Goal: Navigation & Orientation: Find specific page/section

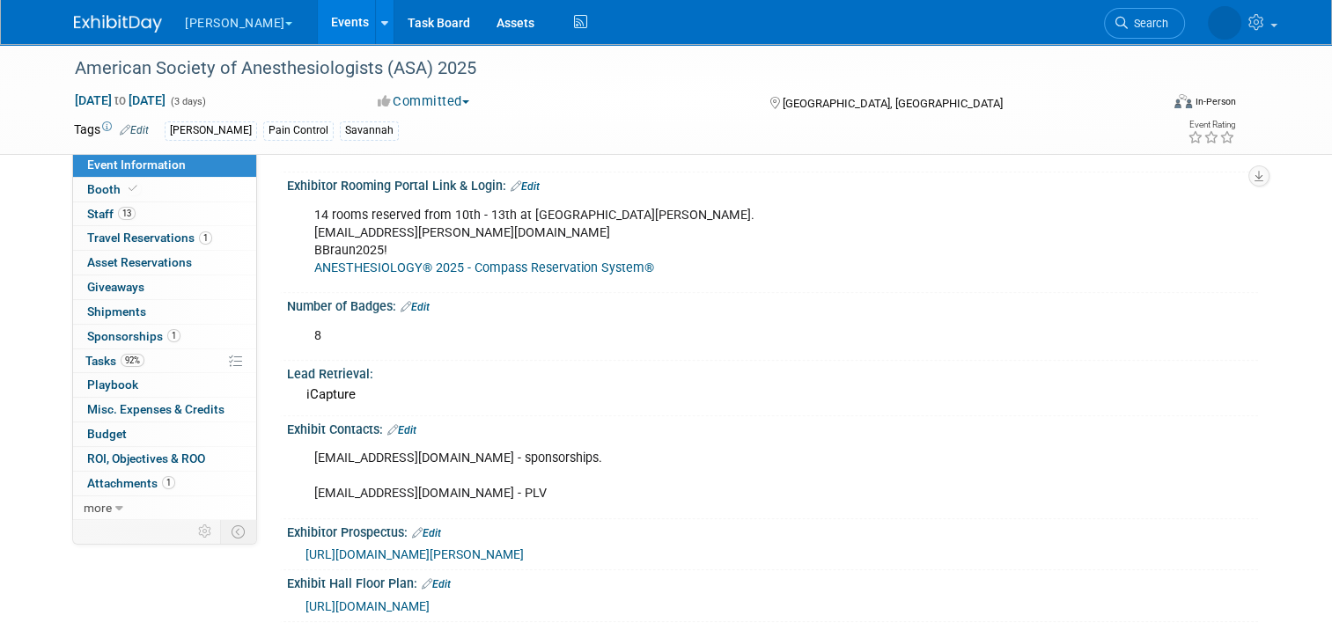
click at [318, 20] on link "Events" at bounding box center [350, 22] width 64 height 44
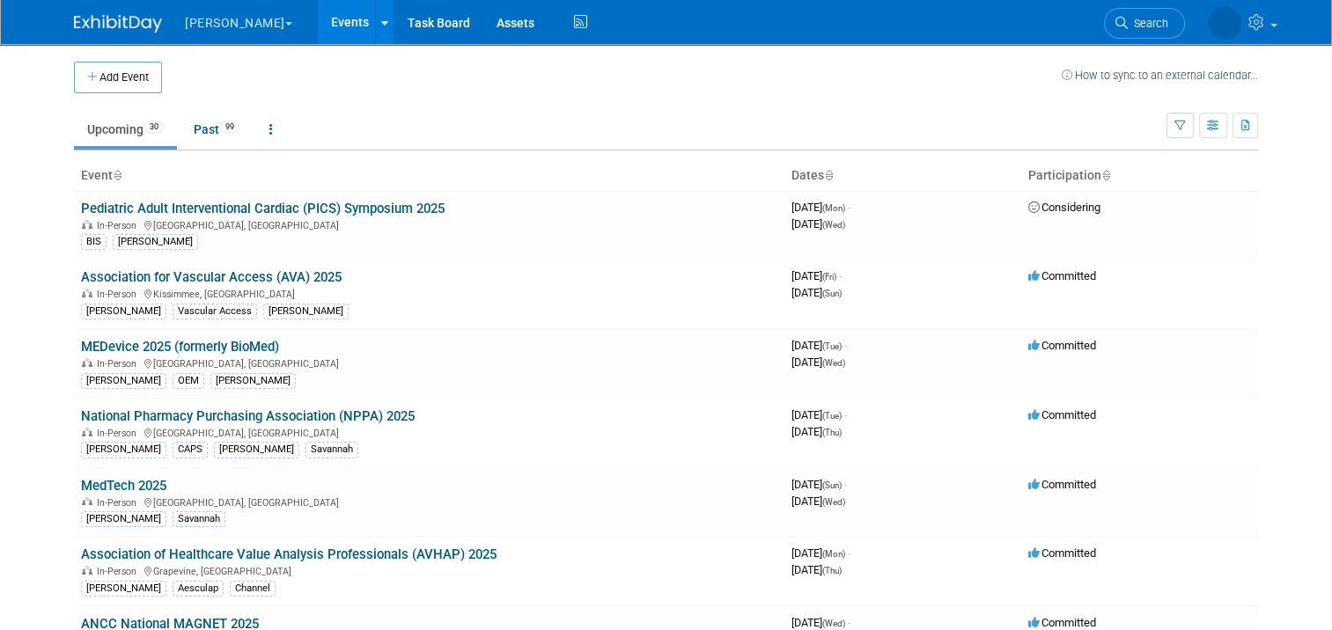
scroll to position [1384, 0]
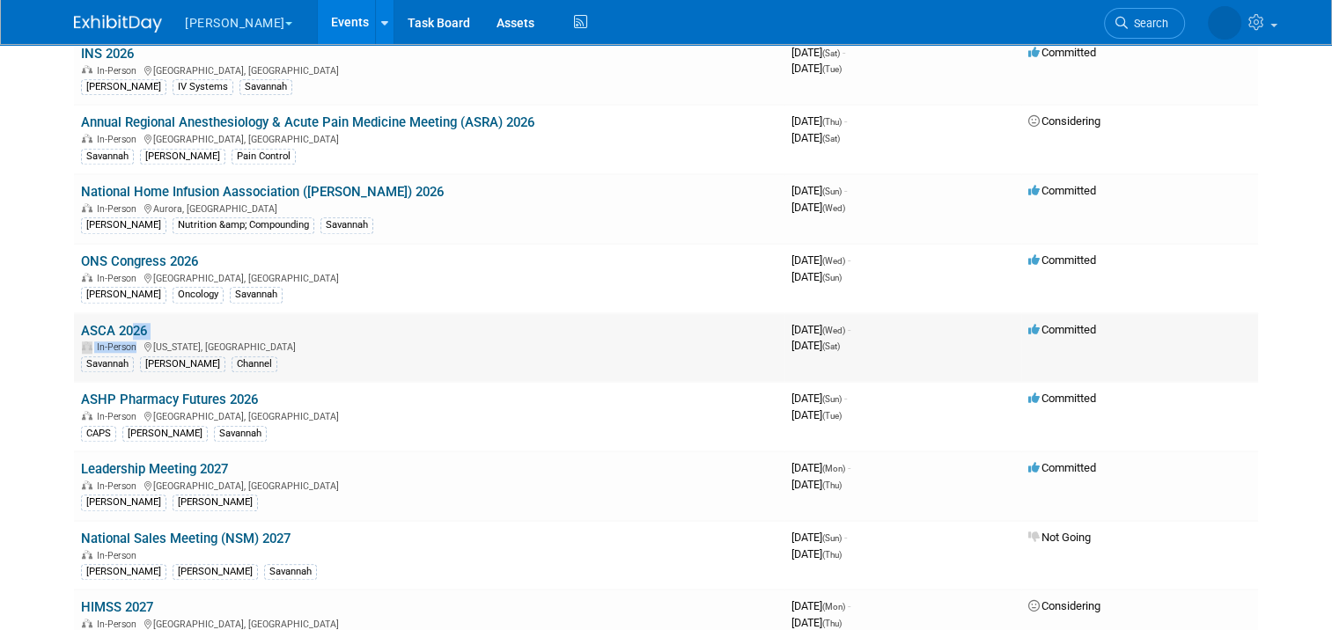
drag, startPoint x: 122, startPoint y: 329, endPoint x: 108, endPoint y: 311, distance: 23.2
click at [108, 313] on td "ASCA 2026 In-Person [US_STATE], [GEOGRAPHIC_DATA] [PERSON_NAME] Channel" at bounding box center [429, 348] width 710 height 70
click at [108, 323] on link "ASCA 2026" at bounding box center [114, 331] width 66 height 16
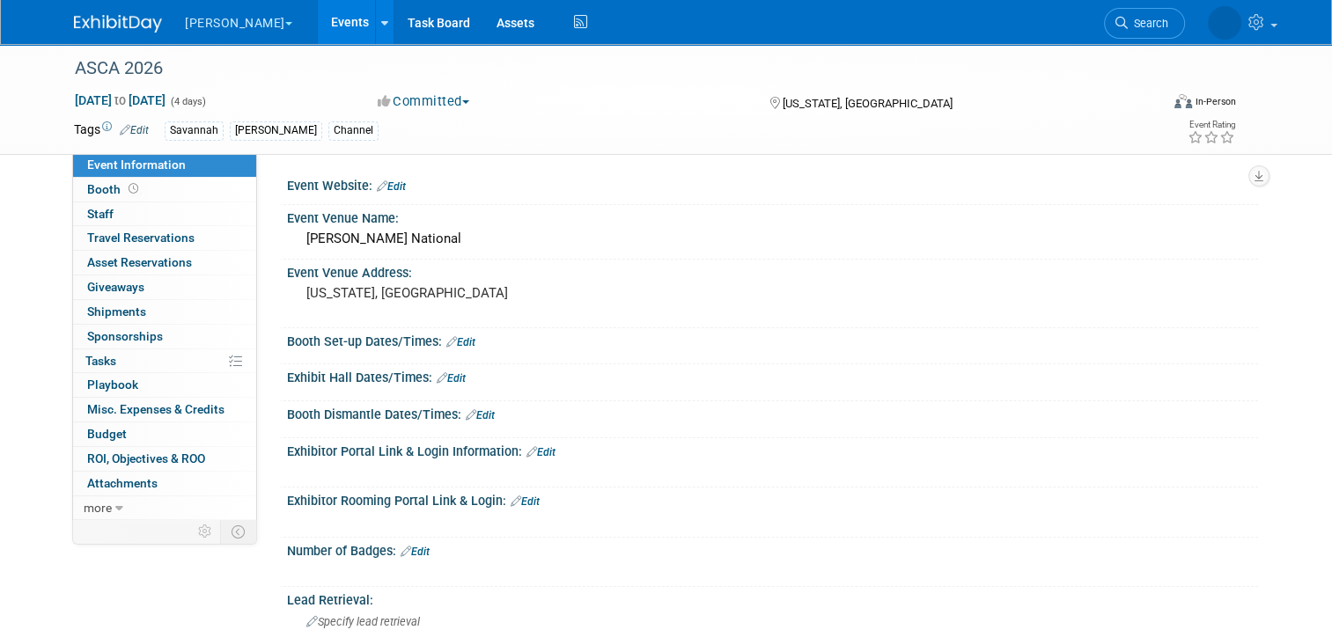
click at [137, 190] on link "Booth" at bounding box center [164, 190] width 183 height 24
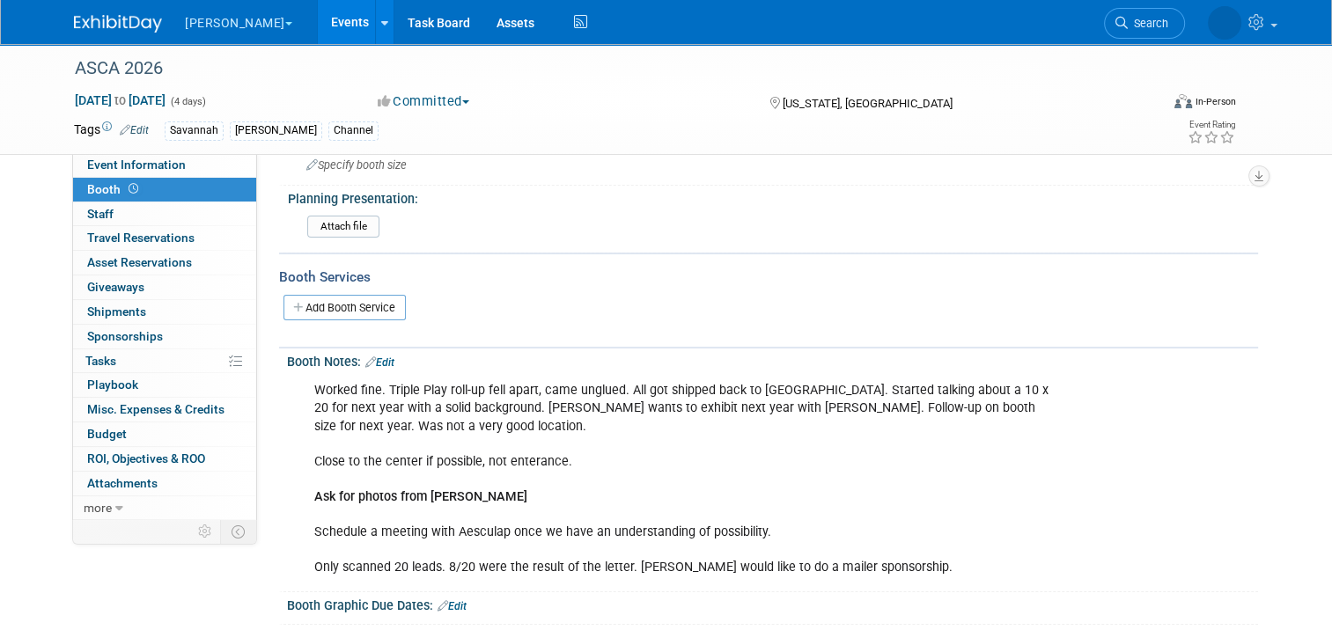
scroll to position [166, 0]
